Goal: Task Accomplishment & Management: Use online tool/utility

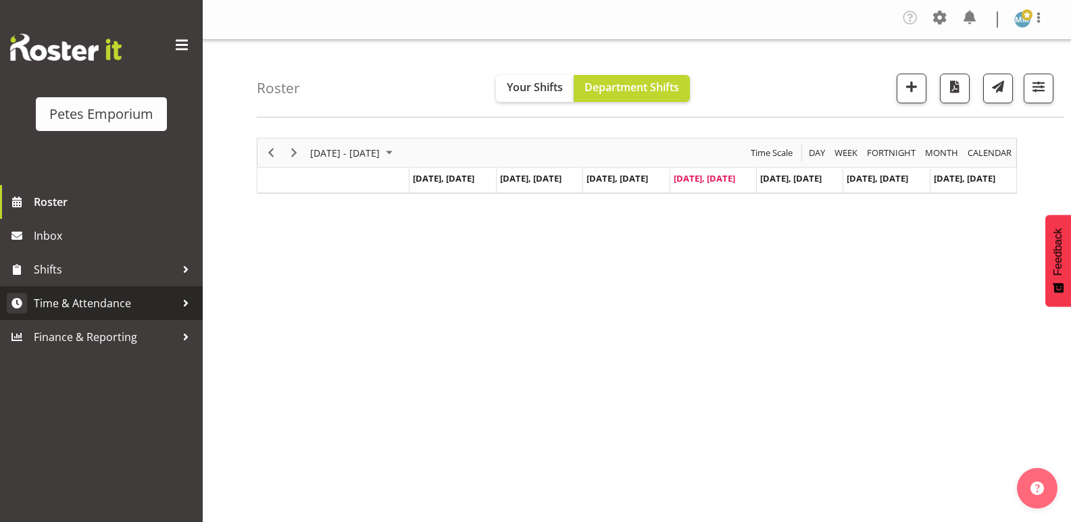
click at [118, 307] on span "Time & Attendance" at bounding box center [105, 303] width 142 height 20
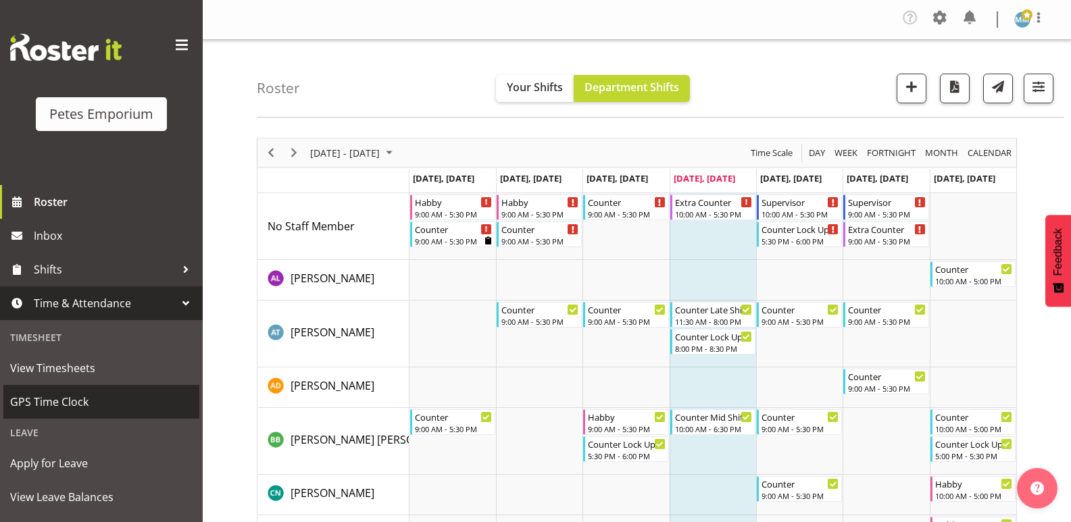
click at [87, 406] on span "GPS Time Clock" at bounding box center [101, 402] width 182 height 20
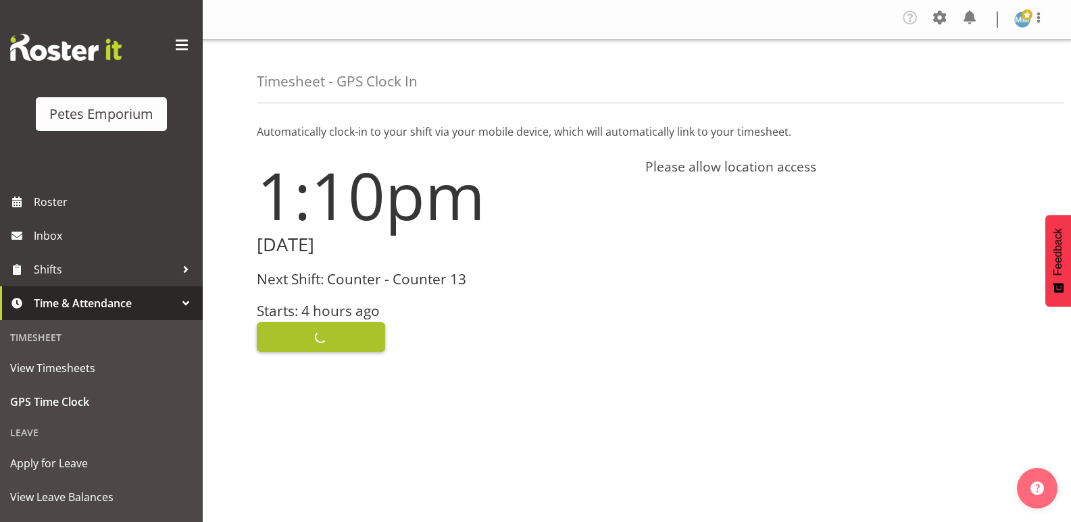
click at [322, 330] on span "Clock In" at bounding box center [321, 337] width 45 height 18
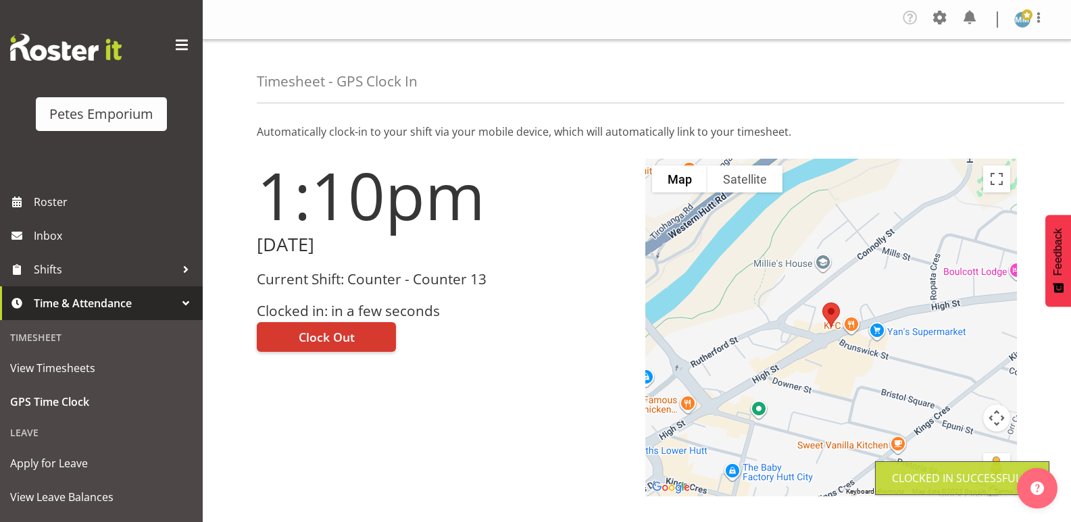
click at [1024, 22] on img at bounding box center [1023, 19] width 16 height 16
click at [962, 70] on link "Log Out" at bounding box center [982, 74] width 130 height 24
